Goal: Information Seeking & Learning: Learn about a topic

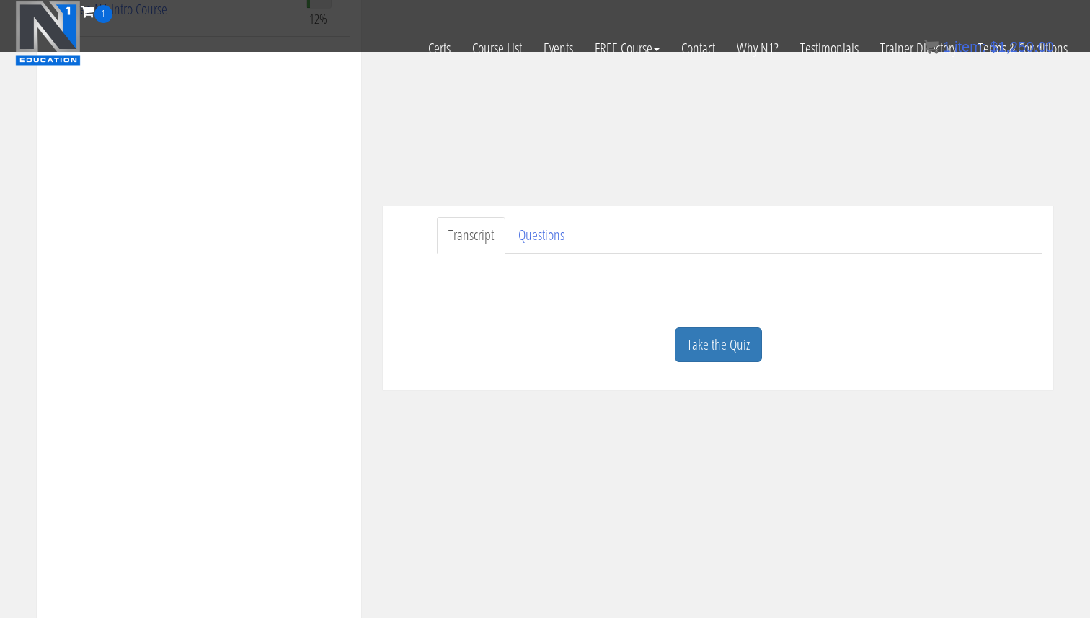
scroll to position [289, 0]
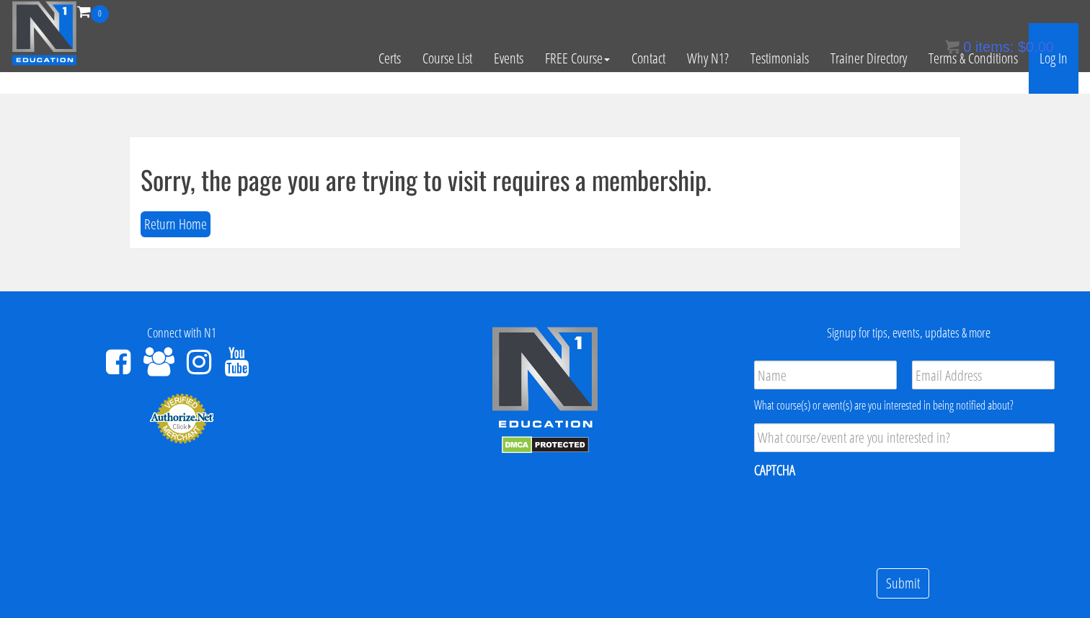
click at [1064, 66] on link "Log In" at bounding box center [1054, 58] width 50 height 71
click at [1052, 63] on link "Log In" at bounding box center [1054, 58] width 50 height 71
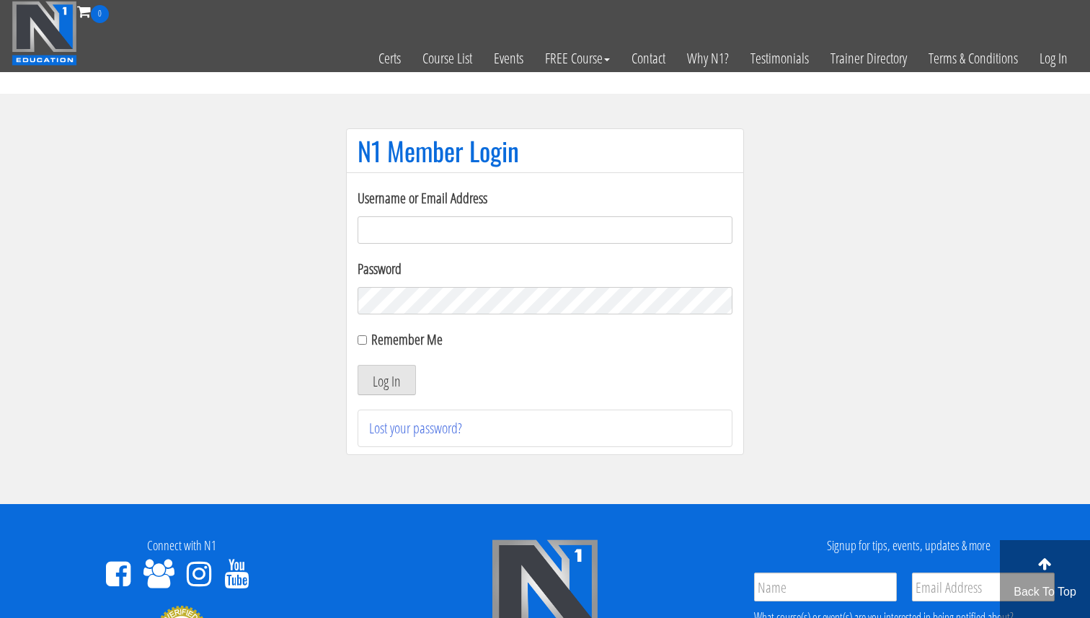
click at [398, 239] on input "Username or Email Address" at bounding box center [545, 229] width 375 height 27
type input "[EMAIL_ADDRESS][DOMAIN_NAME]"
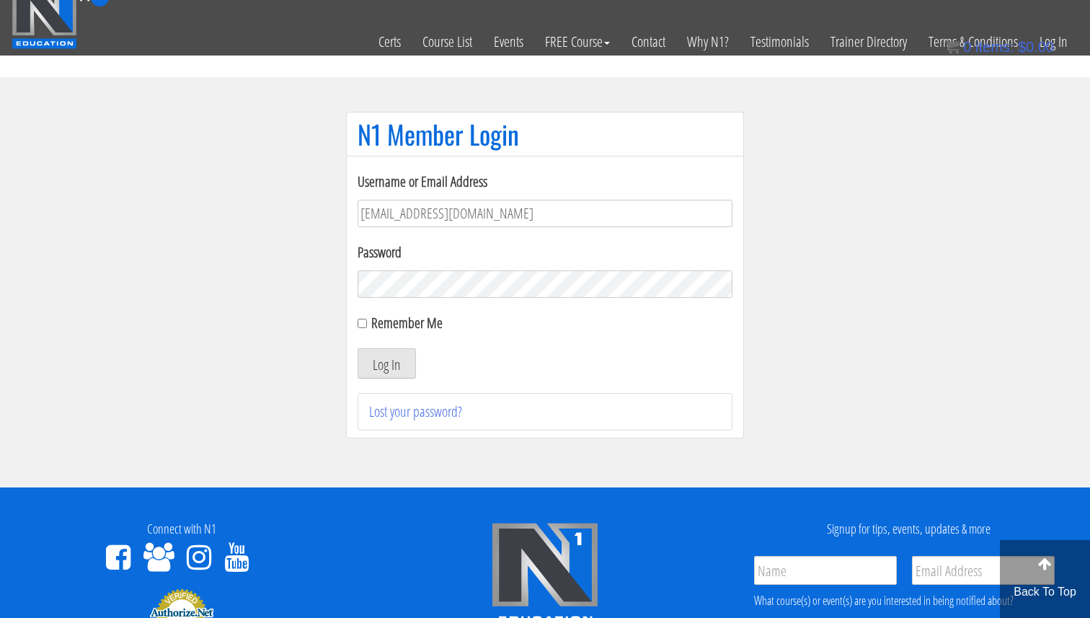
click at [379, 379] on div "Username or Email Address svenarends@live.nl Password Remember Me Log In Lost y…" at bounding box center [545, 301] width 375 height 260
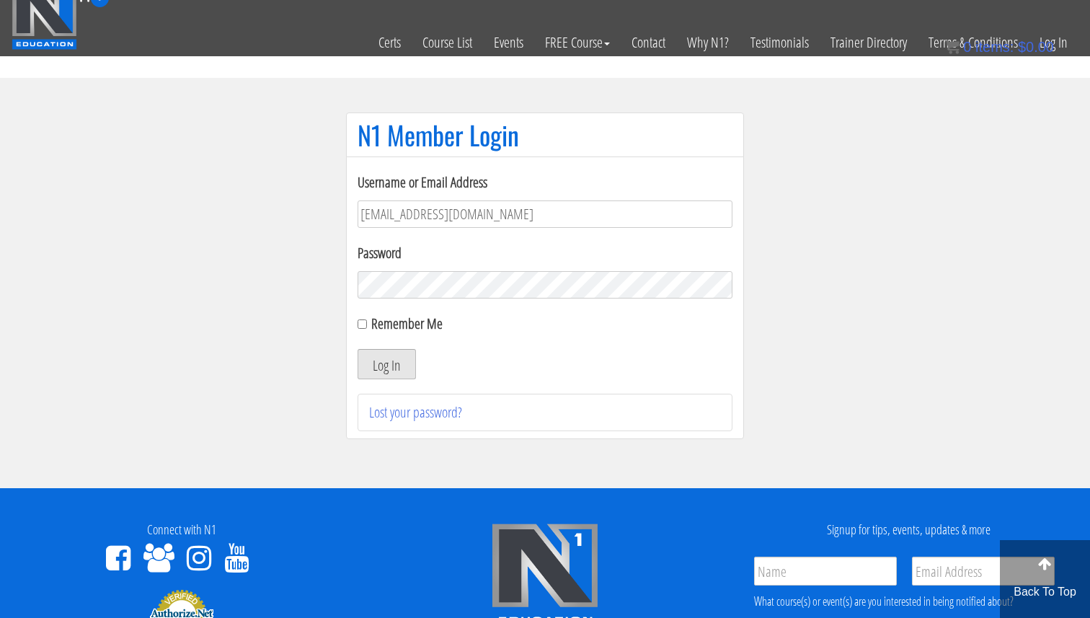
click at [383, 365] on button "Log In" at bounding box center [387, 364] width 58 height 30
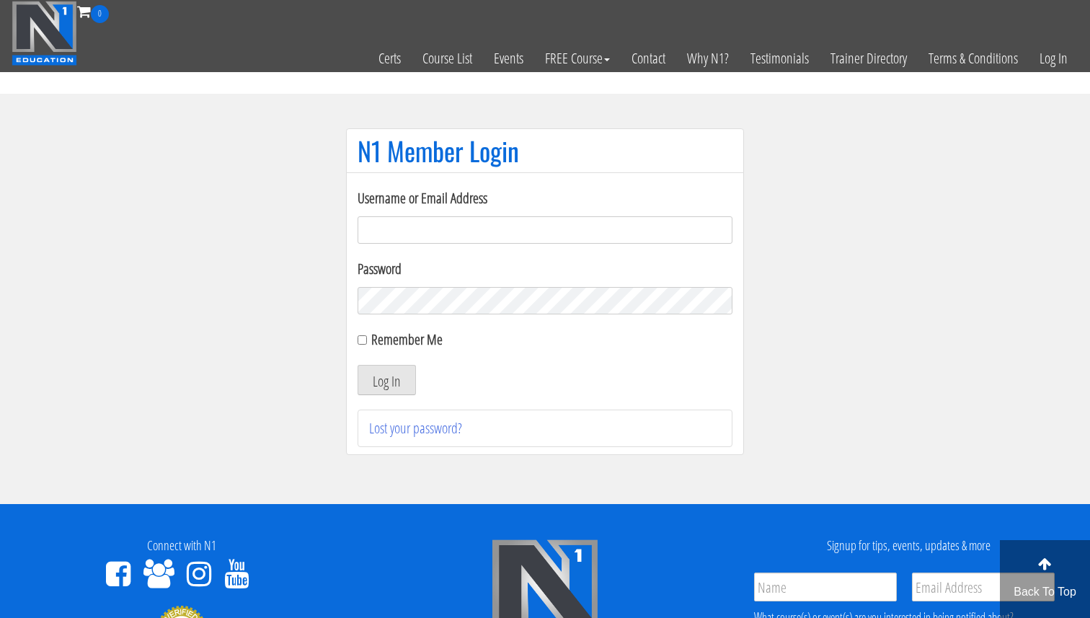
drag, startPoint x: 614, startPoint y: 220, endPoint x: 604, endPoint y: 223, distance: 10.5
click at [610, 221] on input "Username or Email Address" at bounding box center [545, 229] width 375 height 27
type input "[EMAIL_ADDRESS][DOMAIN_NAME]"
click at [363, 341] on input "Remember Me" at bounding box center [362, 339] width 9 height 9
checkbox input "true"
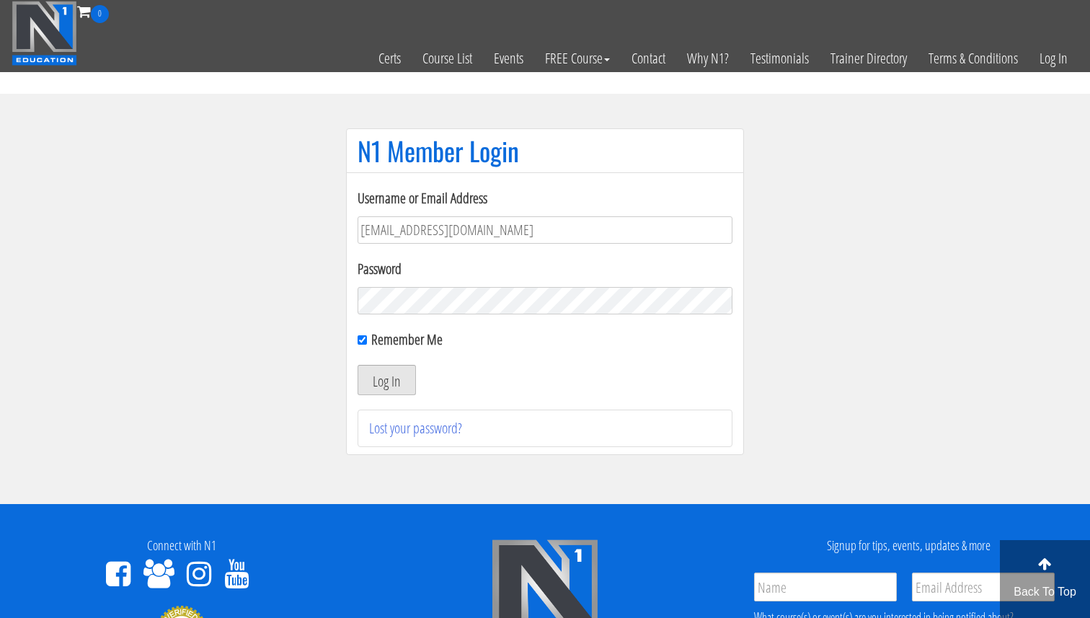
click at [364, 370] on button "Log In" at bounding box center [387, 380] width 58 height 30
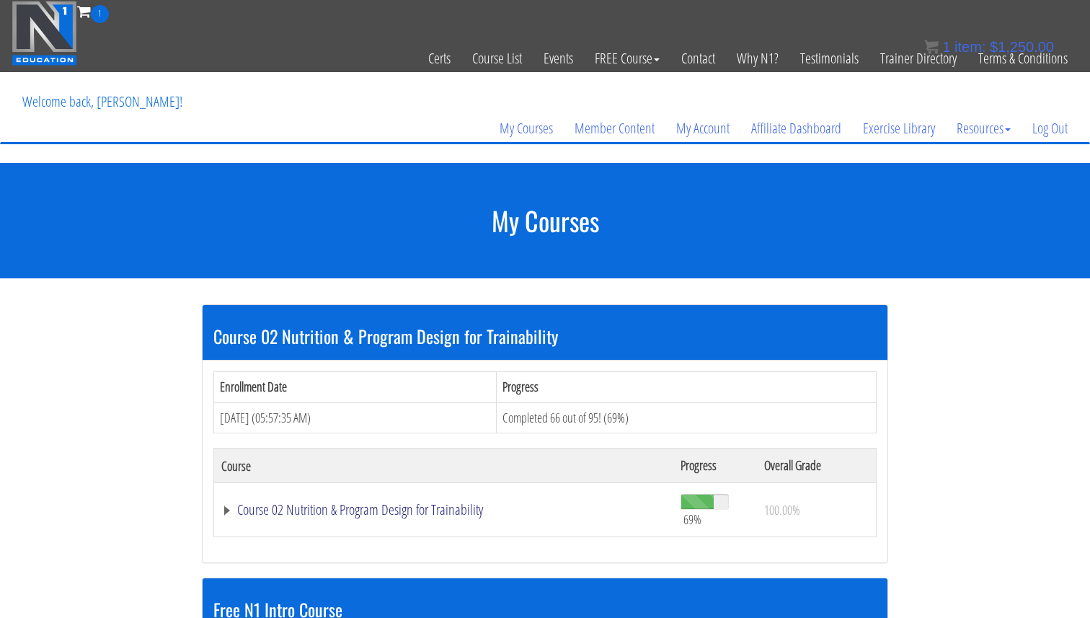
click at [352, 504] on link "Course 02 Nutrition & Program Design for Trainability" at bounding box center [443, 509] width 445 height 14
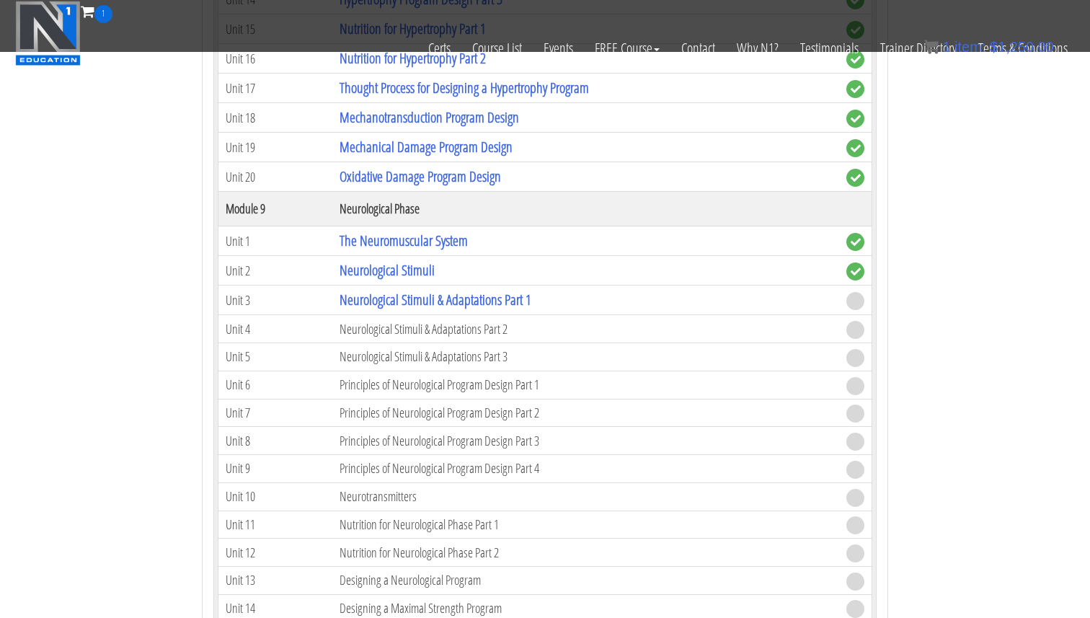
scroll to position [2430, 0]
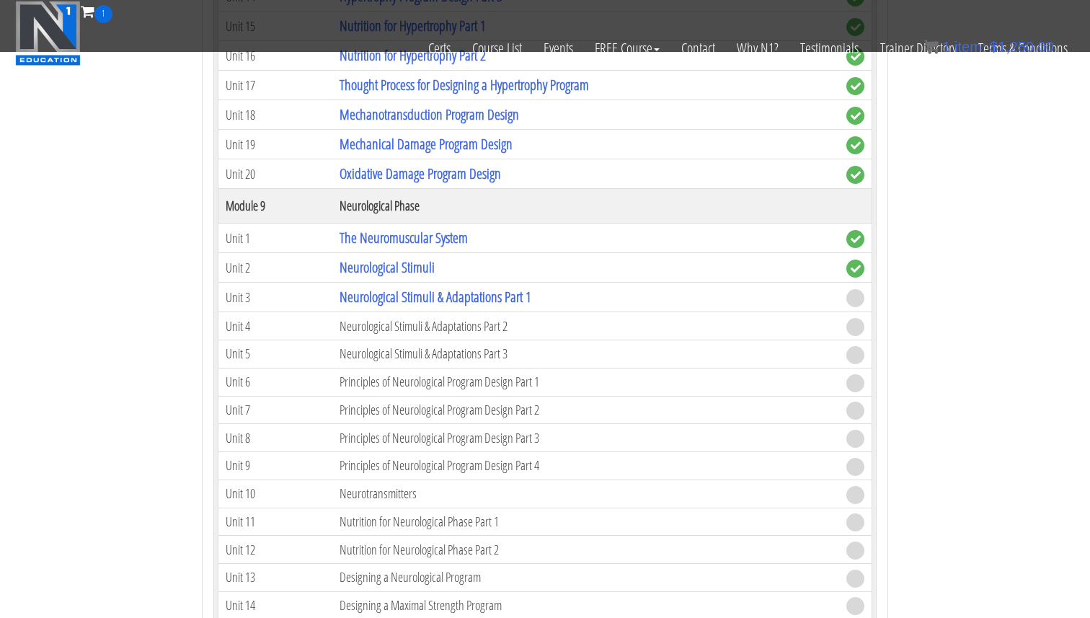
click at [454, 329] on td "Neurological Stimuli & Adaptations Part 2" at bounding box center [585, 326] width 507 height 28
click at [471, 296] on link "Neurological Stimuli & Adaptations Part 1" at bounding box center [436, 297] width 192 height 19
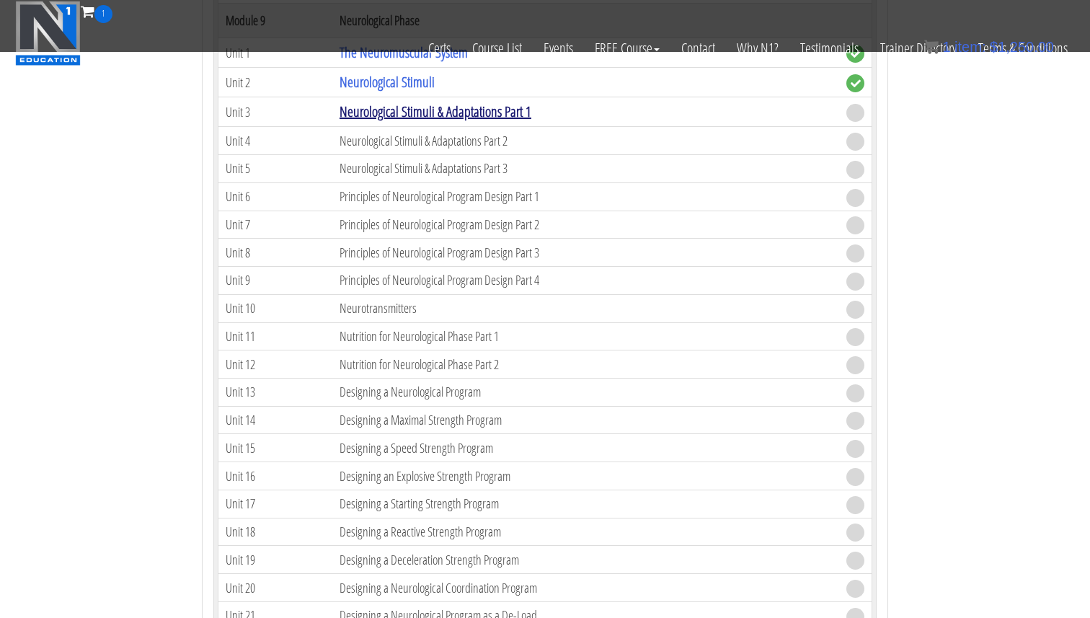
scroll to position [2601, 0]
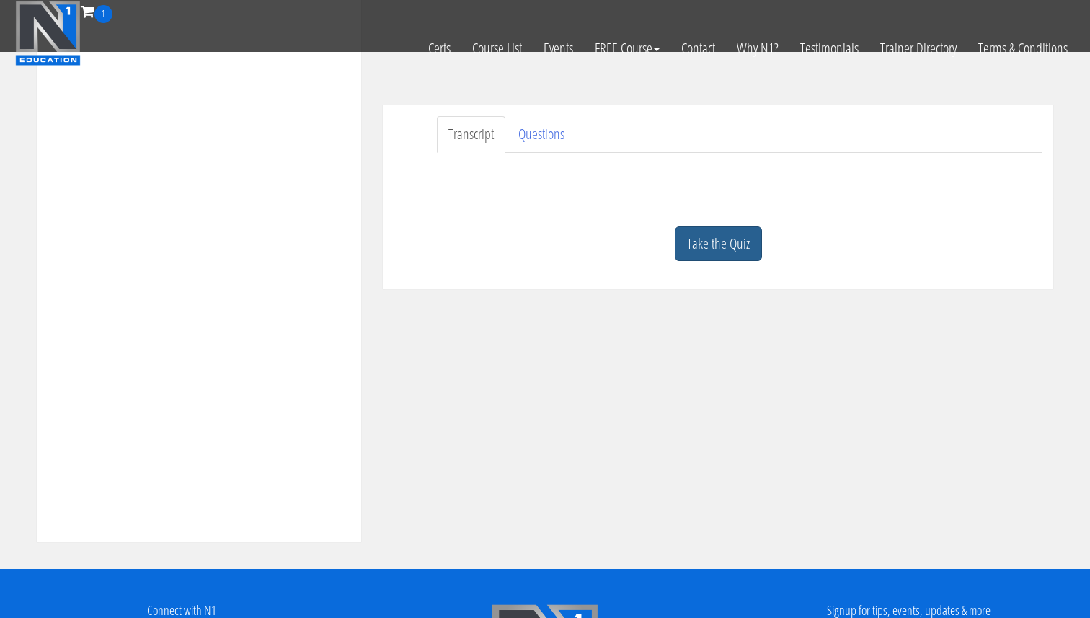
scroll to position [366, 0]
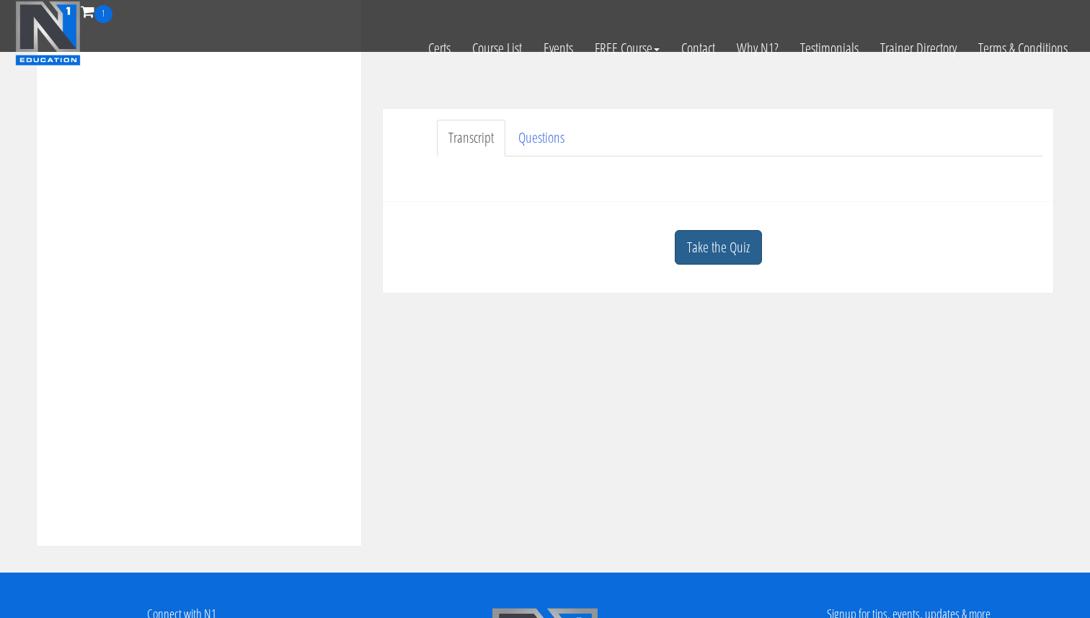
click at [695, 254] on link "Take the Quiz" at bounding box center [718, 247] width 87 height 35
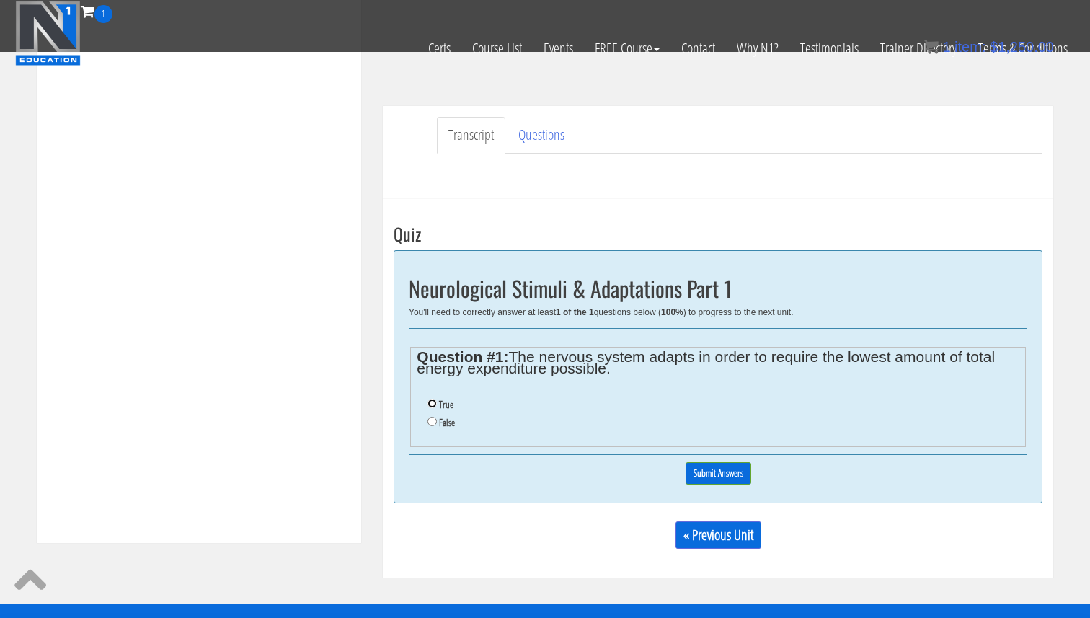
scroll to position [368, 0]
click at [433, 406] on input "True" at bounding box center [431, 403] width 9 height 9
radio input "true"
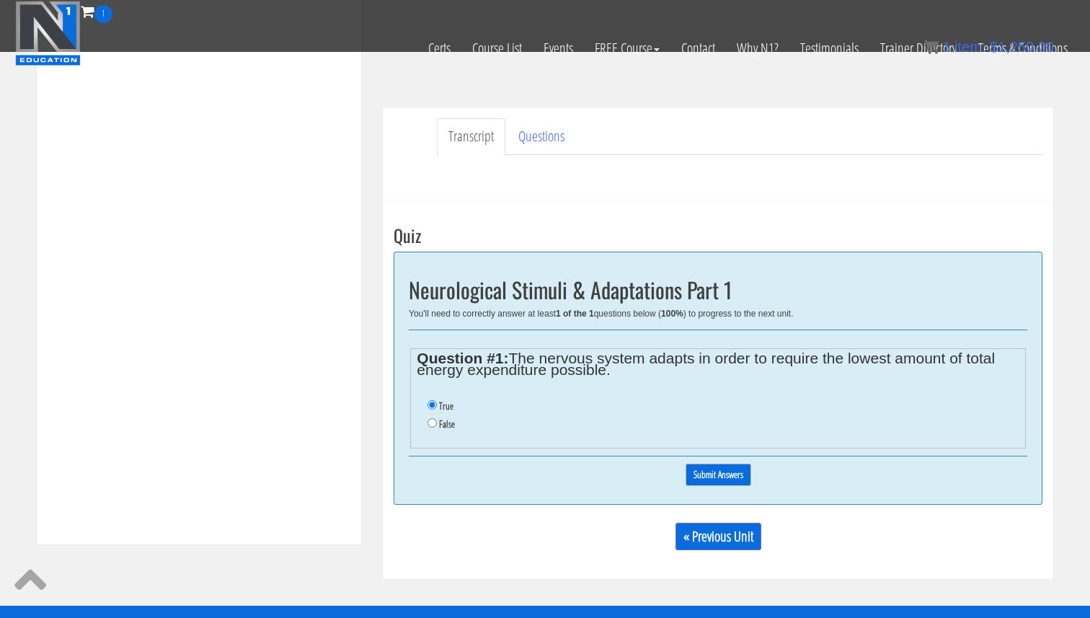
click at [730, 466] on input "Submit Answers" at bounding box center [719, 475] width 66 height 22
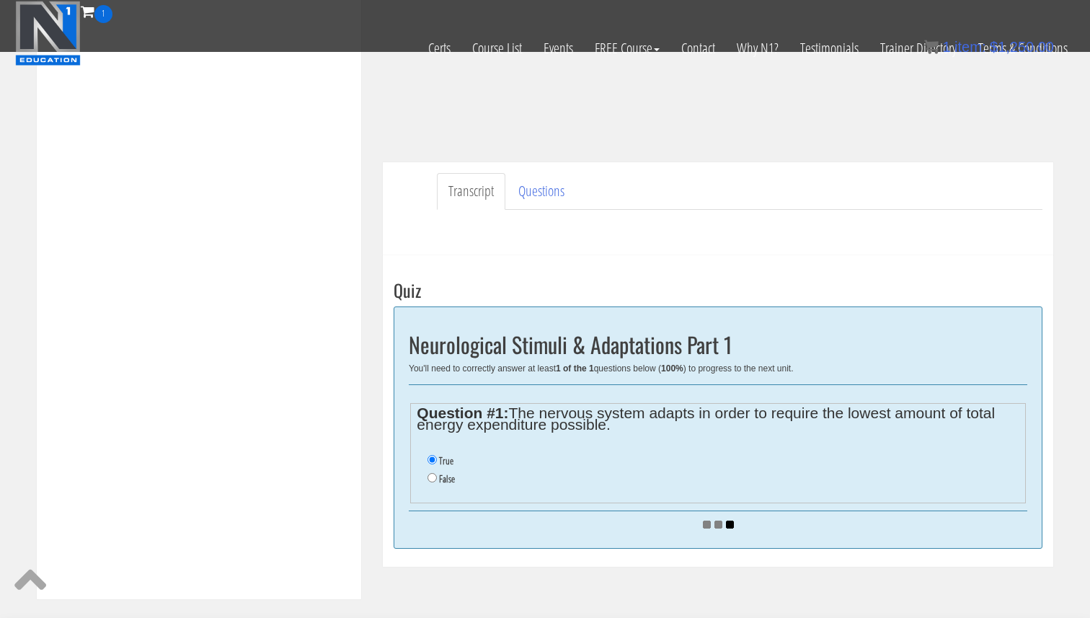
scroll to position [312, 0]
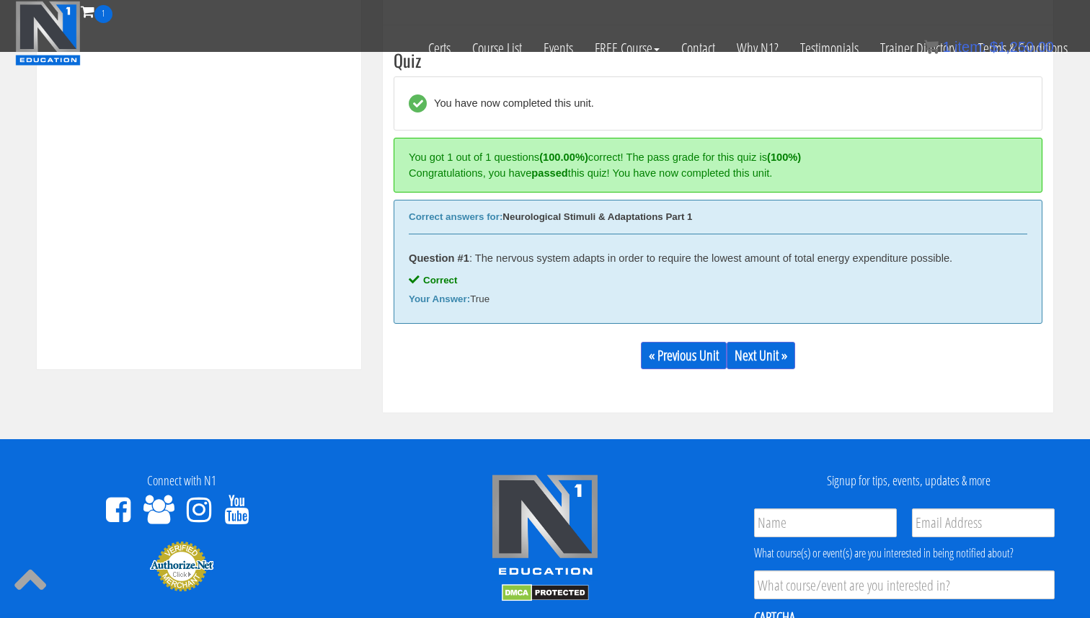
scroll to position [547, 0]
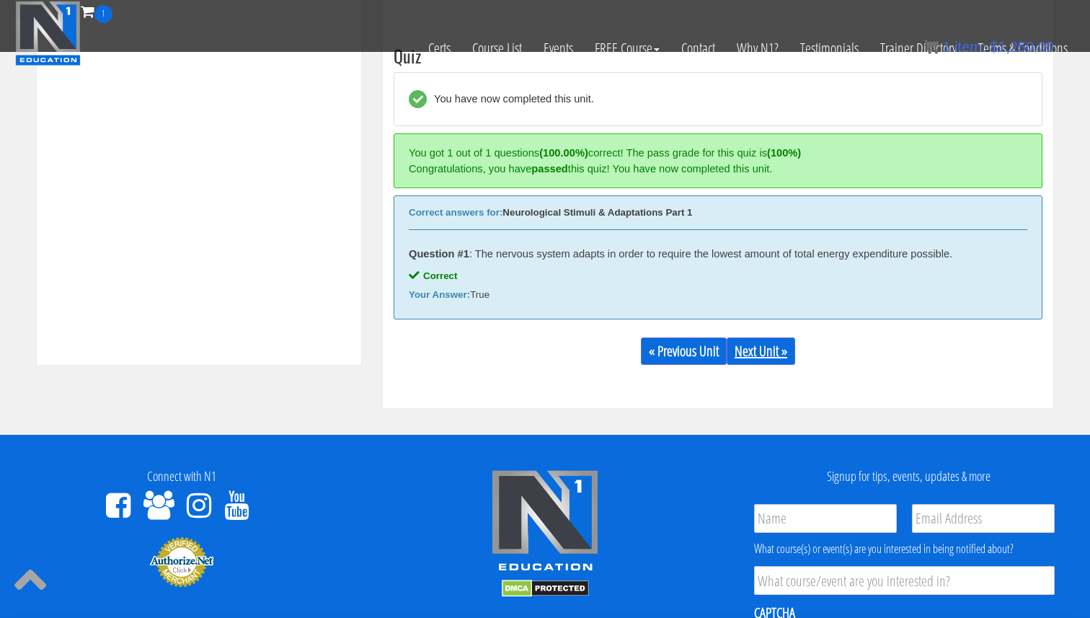
click at [778, 362] on link "Next Unit »" at bounding box center [761, 350] width 68 height 27
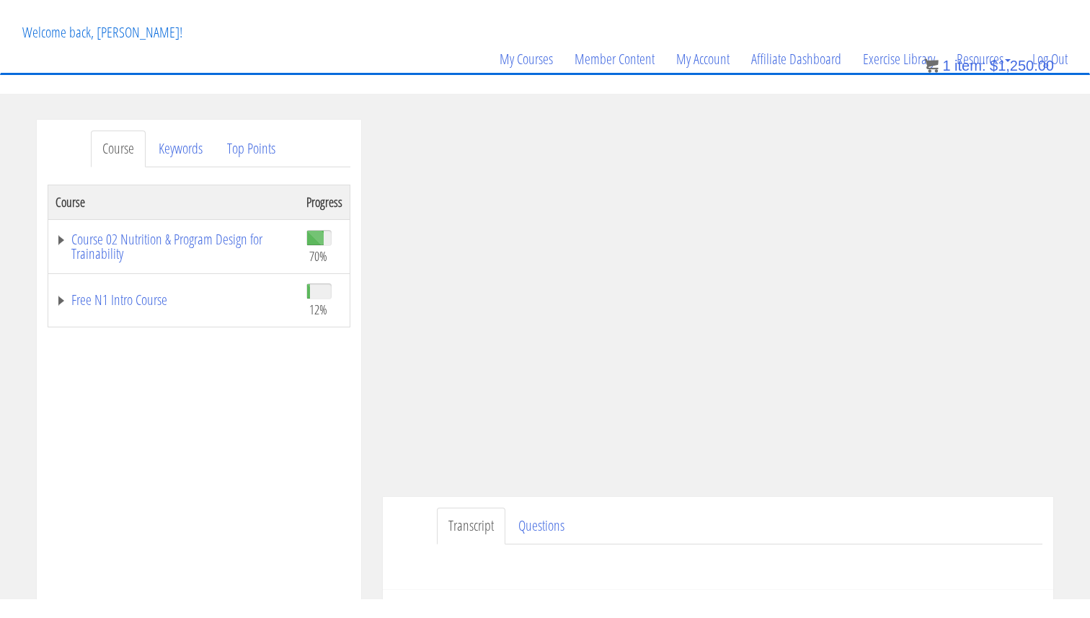
scroll to position [89, 0]
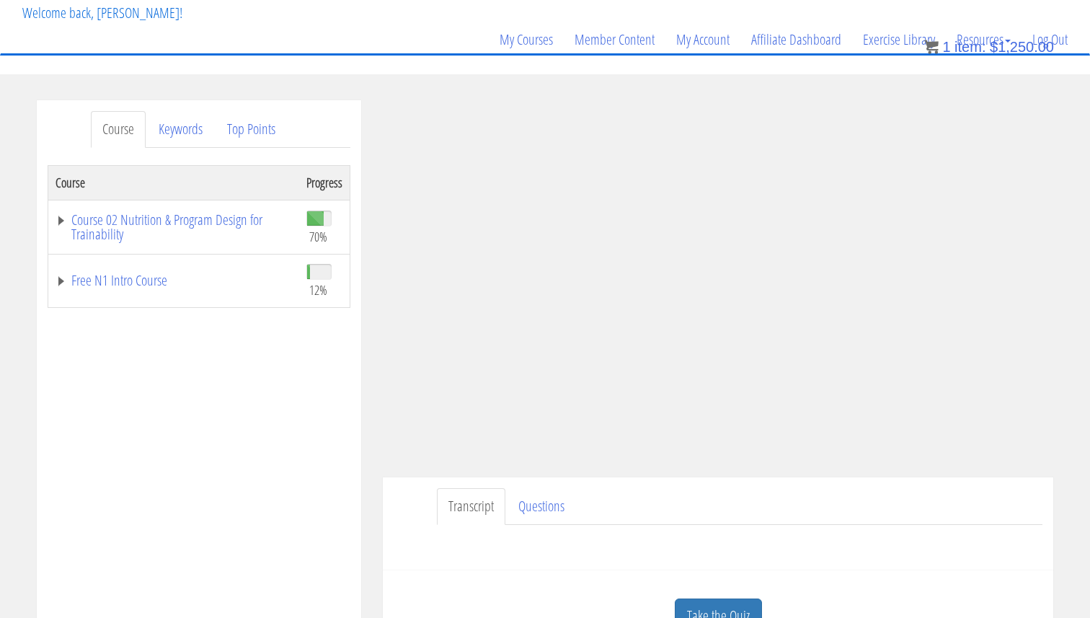
click at [693, 603] on link "Take the Quiz" at bounding box center [718, 615] width 87 height 35
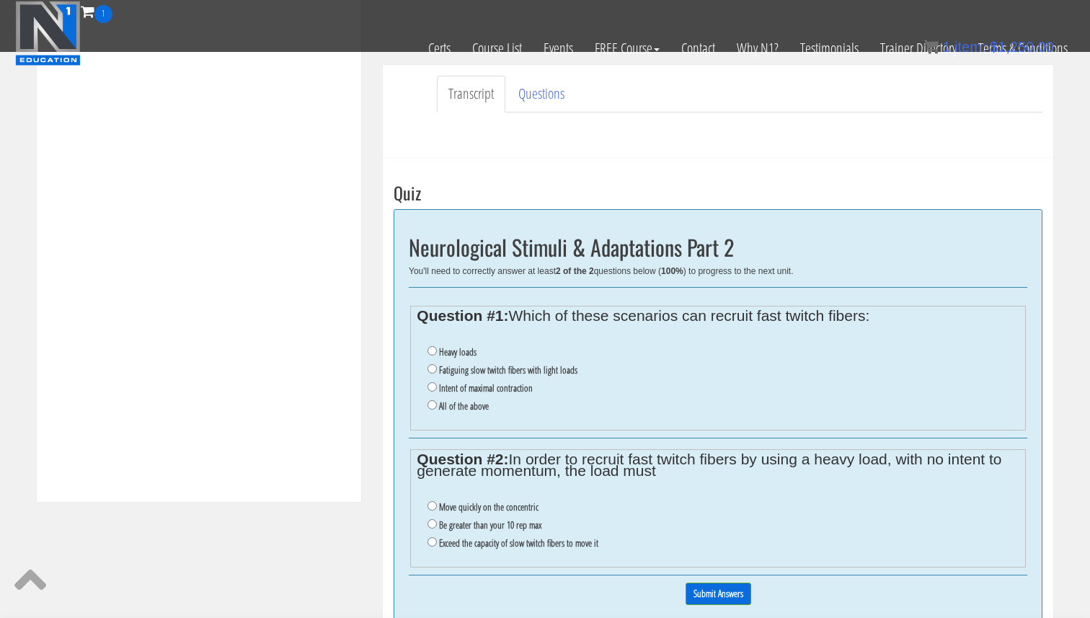
scroll to position [411, 0]
click at [507, 368] on label "Fatiguing slow twitch fibers with light loads" at bounding box center [508, 369] width 138 height 12
click at [437, 368] on input "Fatiguing slow twitch fibers with light loads" at bounding box center [431, 367] width 9 height 9
radio input "true"
click at [464, 405] on label "All of the above" at bounding box center [464, 405] width 50 height 12
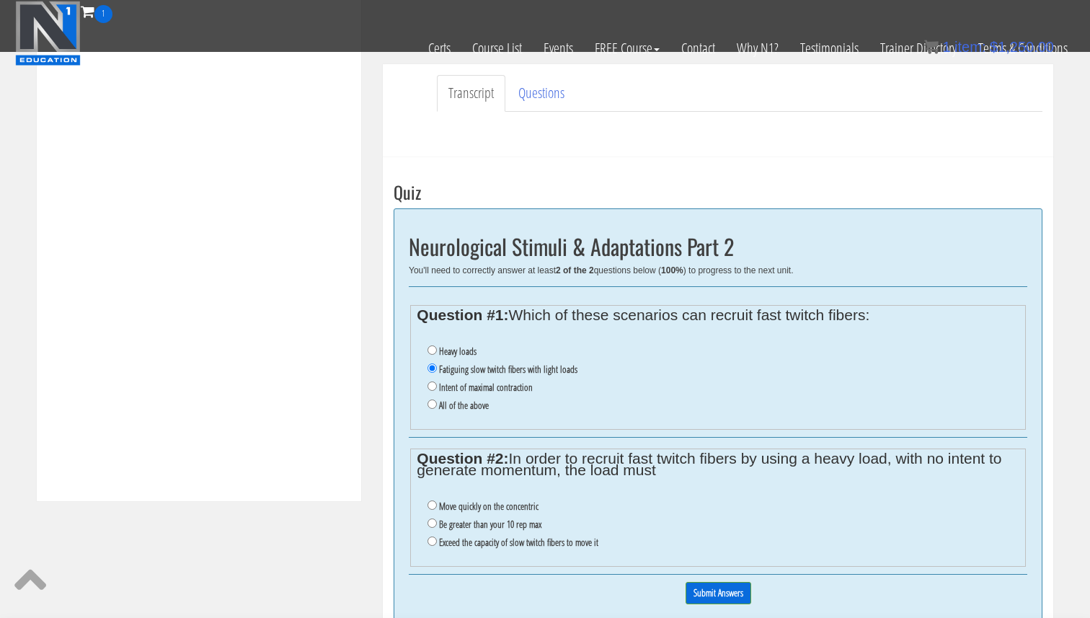
click at [437, 405] on input "All of the above" at bounding box center [431, 403] width 9 height 9
radio input "true"
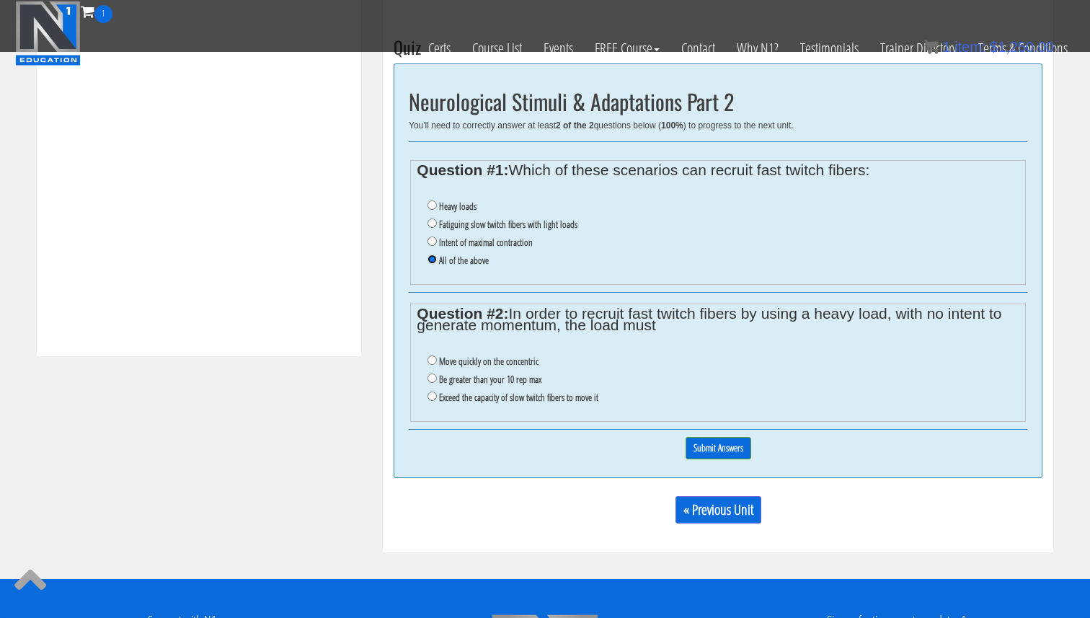
scroll to position [559, 0]
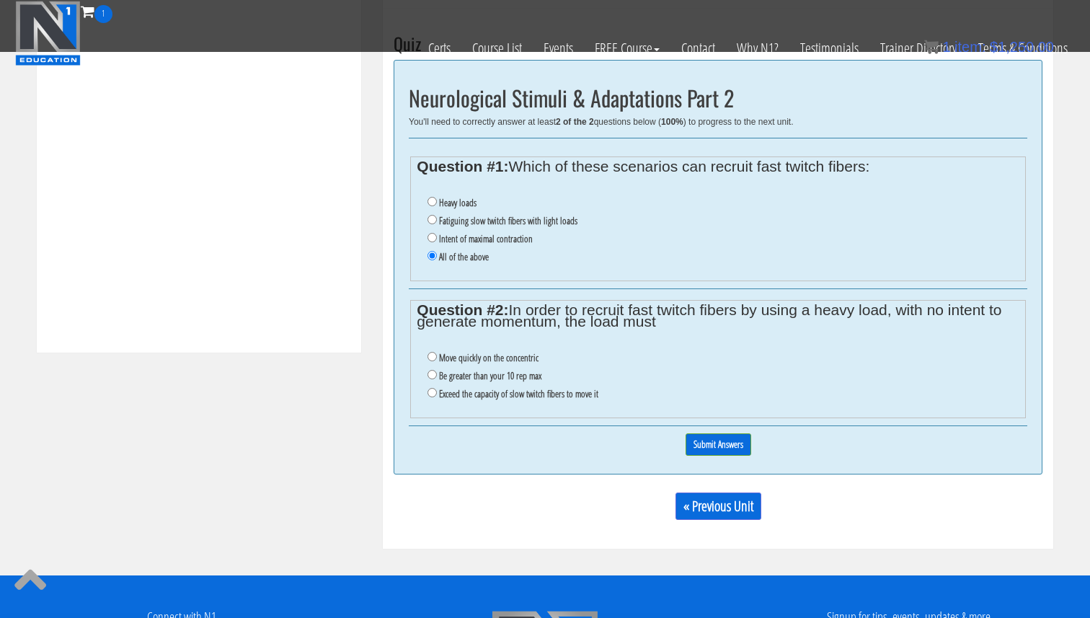
click at [524, 356] on label "Move quickly on the concentric" at bounding box center [488, 358] width 99 height 12
click at [437, 356] on input "Move quickly on the concentric" at bounding box center [431, 356] width 9 height 9
radio input "true"
click at [709, 437] on input "Submit Answers" at bounding box center [719, 444] width 66 height 22
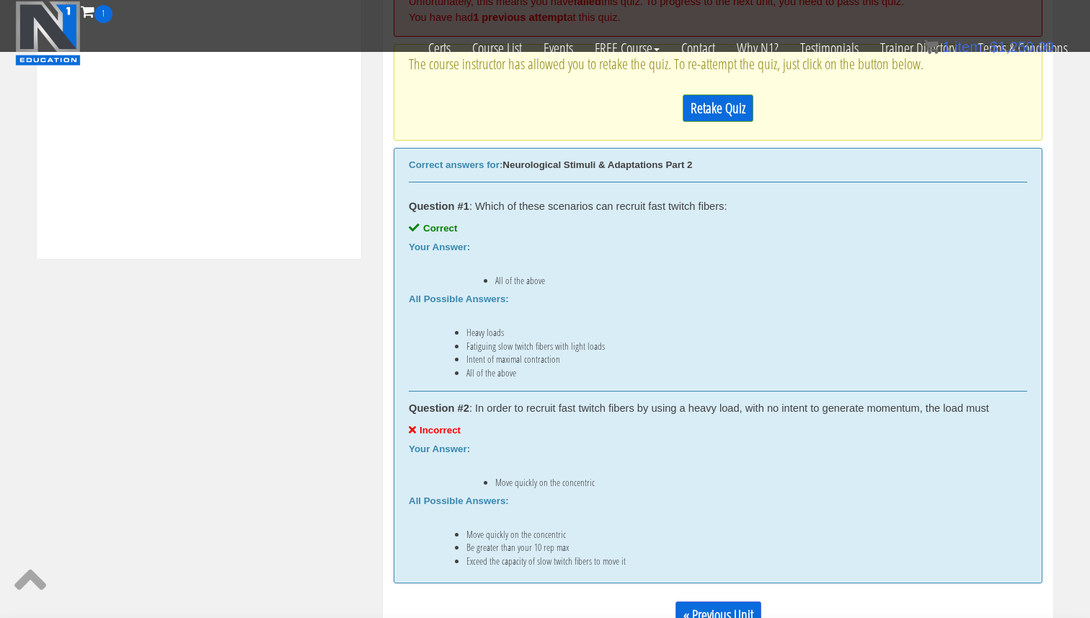
scroll to position [671, 0]
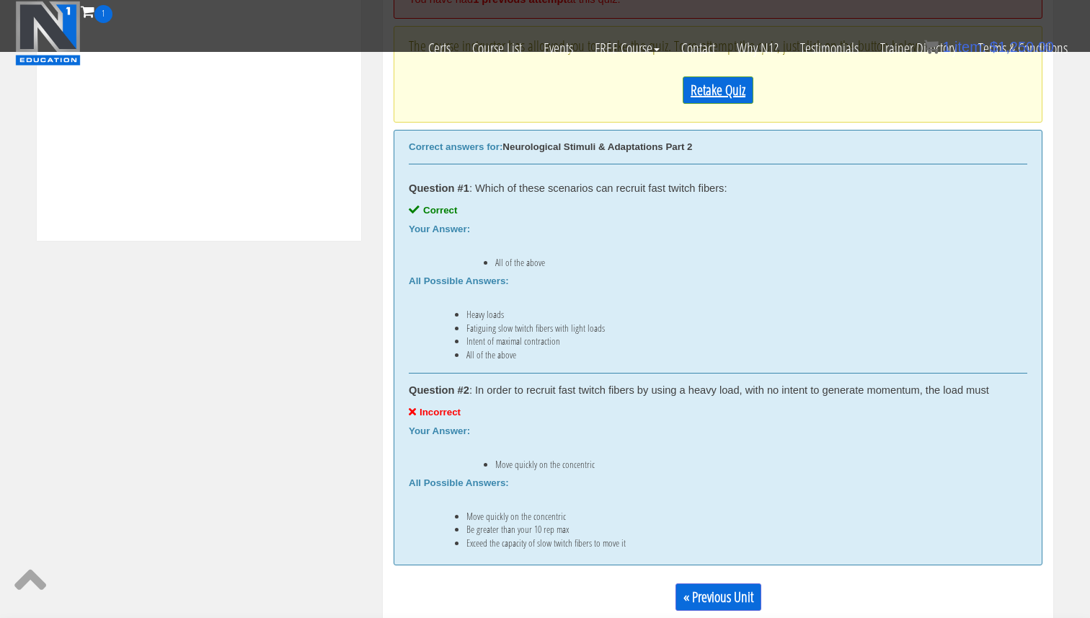
click at [728, 101] on link "Retake Quiz" at bounding box center [718, 89] width 71 height 27
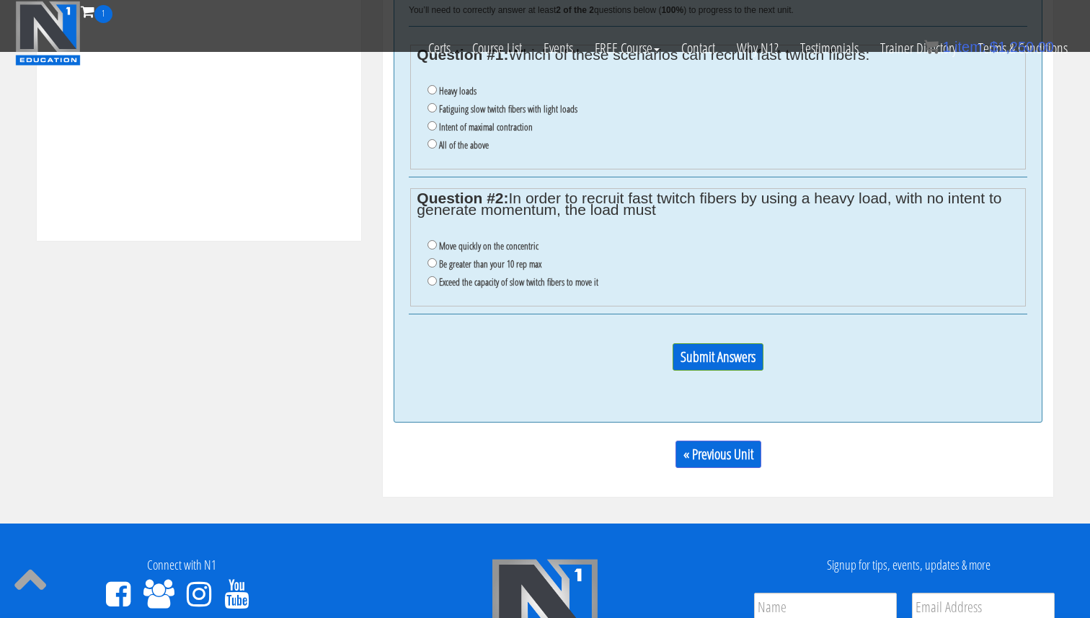
click at [464, 144] on label "All of the above" at bounding box center [464, 145] width 50 height 12
click at [437, 144] on input "All of the above" at bounding box center [431, 143] width 9 height 9
radio input "true"
click at [503, 282] on label "Exceed the capacity of slow twitch fibers to move it" at bounding box center [518, 282] width 159 height 12
click at [437, 282] on input "Exceed the capacity of slow twitch fibers to move it" at bounding box center [431, 280] width 9 height 9
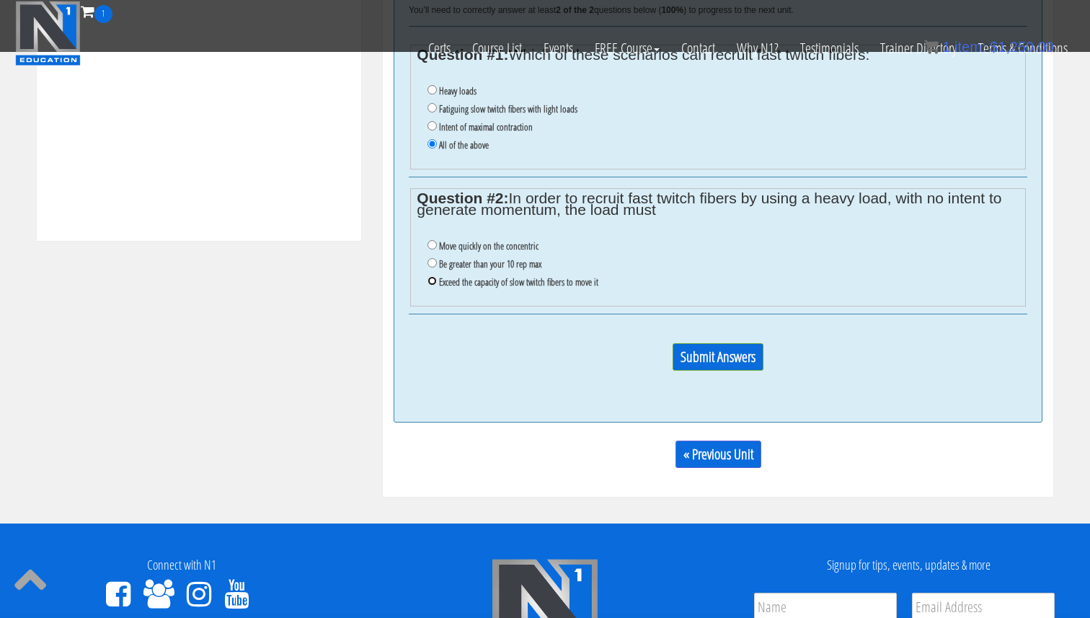
radio input "true"
click at [750, 363] on input "Submit Answers" at bounding box center [718, 356] width 91 height 27
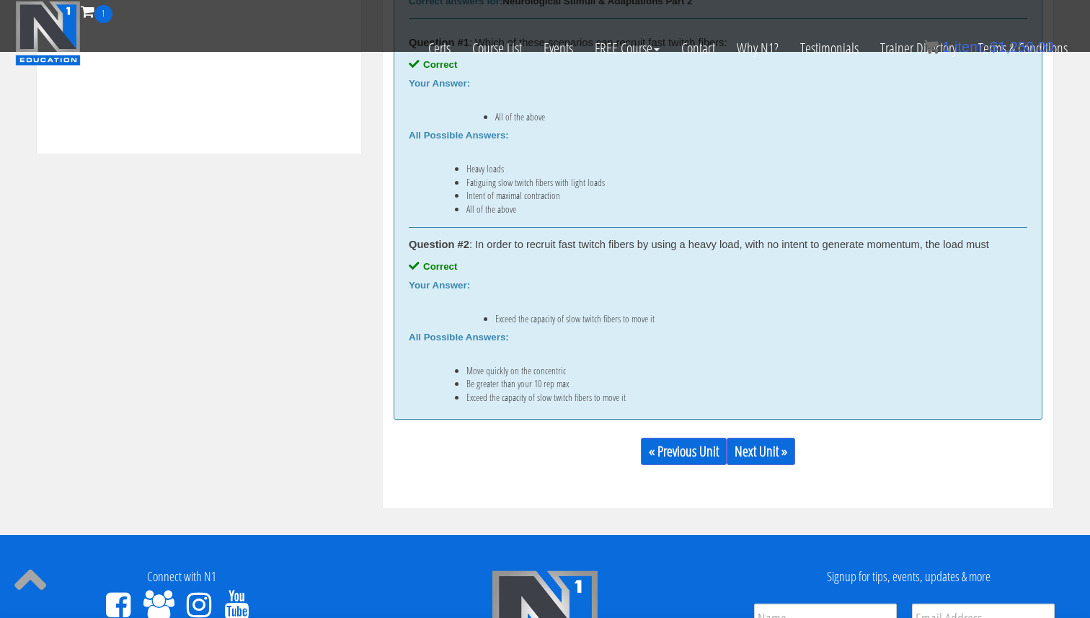
scroll to position [778, 0]
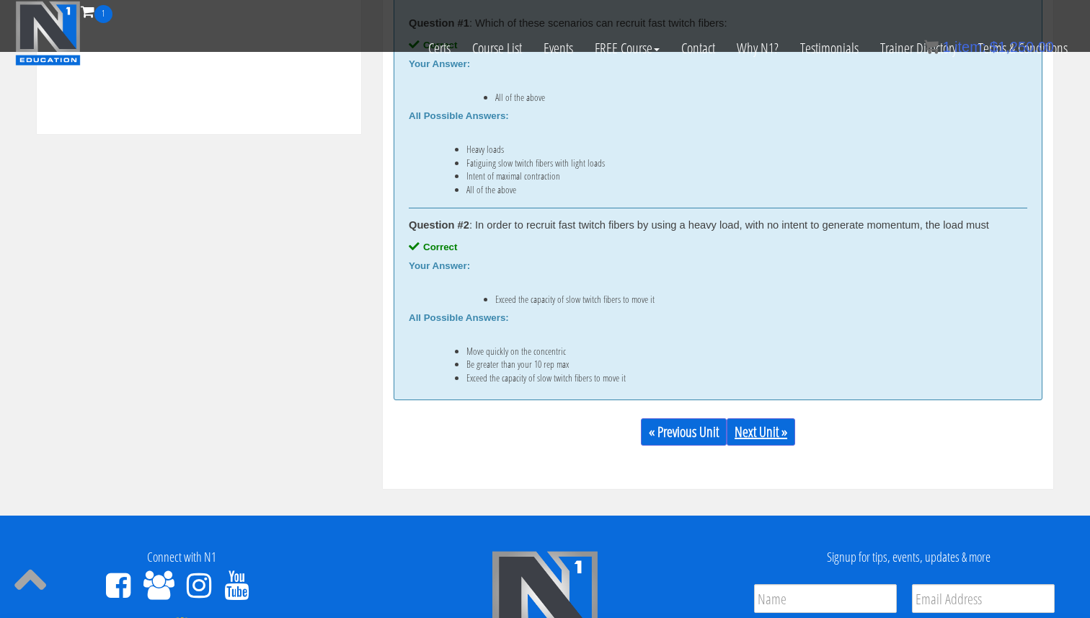
click at [745, 435] on link "Next Unit »" at bounding box center [761, 431] width 68 height 27
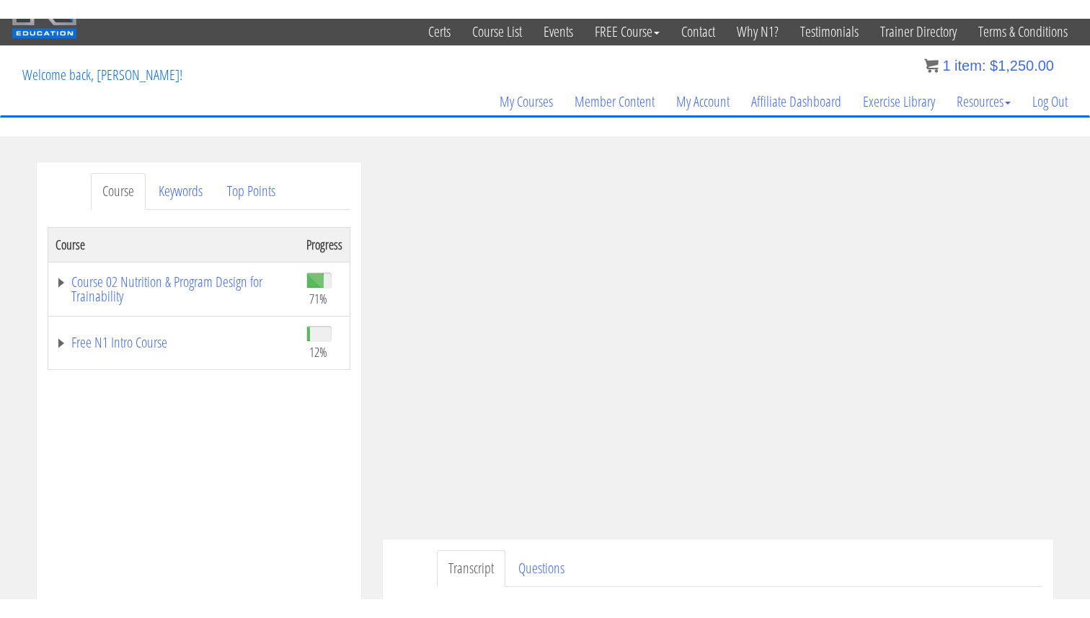
scroll to position [45, 0]
